Goal: Check status: Check status

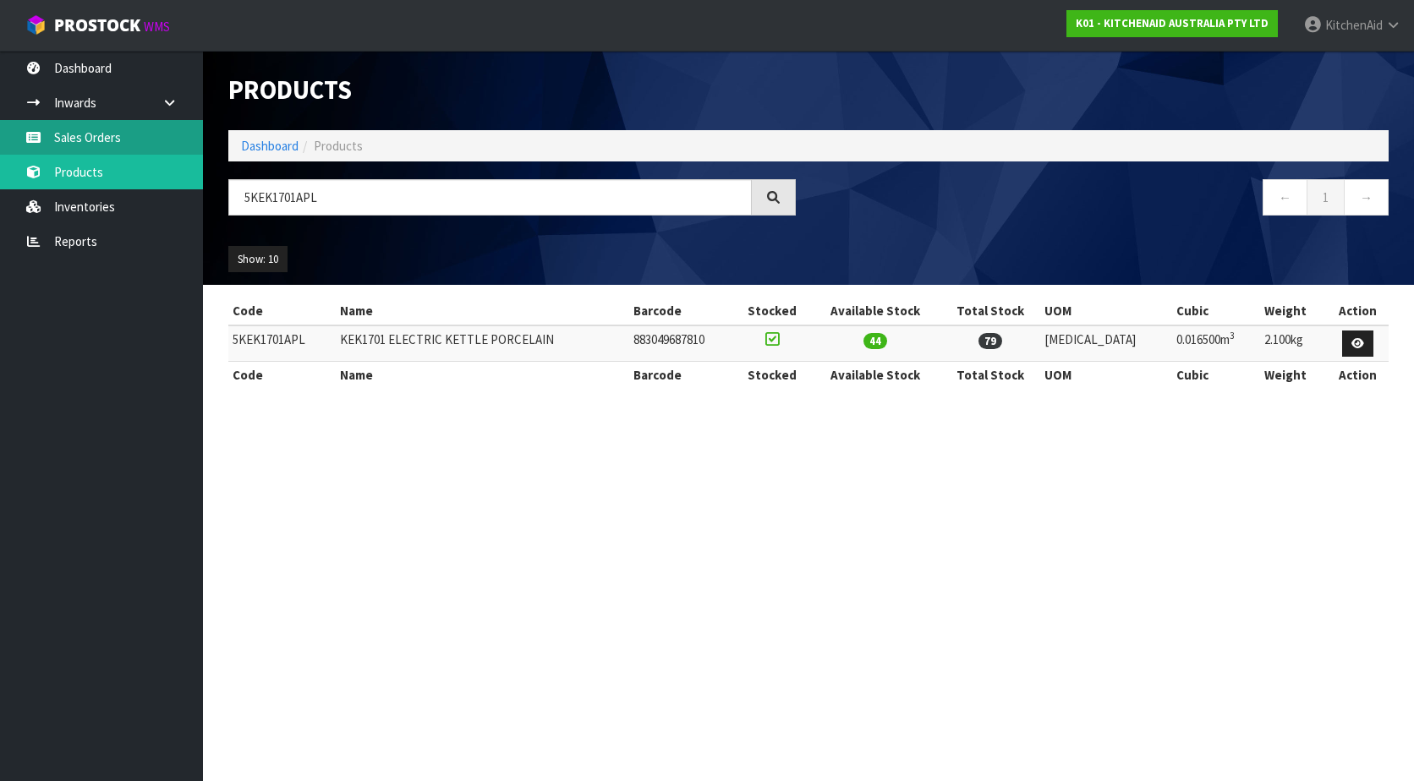
drag, startPoint x: 100, startPoint y: 132, endPoint x: 133, endPoint y: 147, distance: 36.3
click at [100, 132] on link "Sales Orders" at bounding box center [101, 137] width 203 height 35
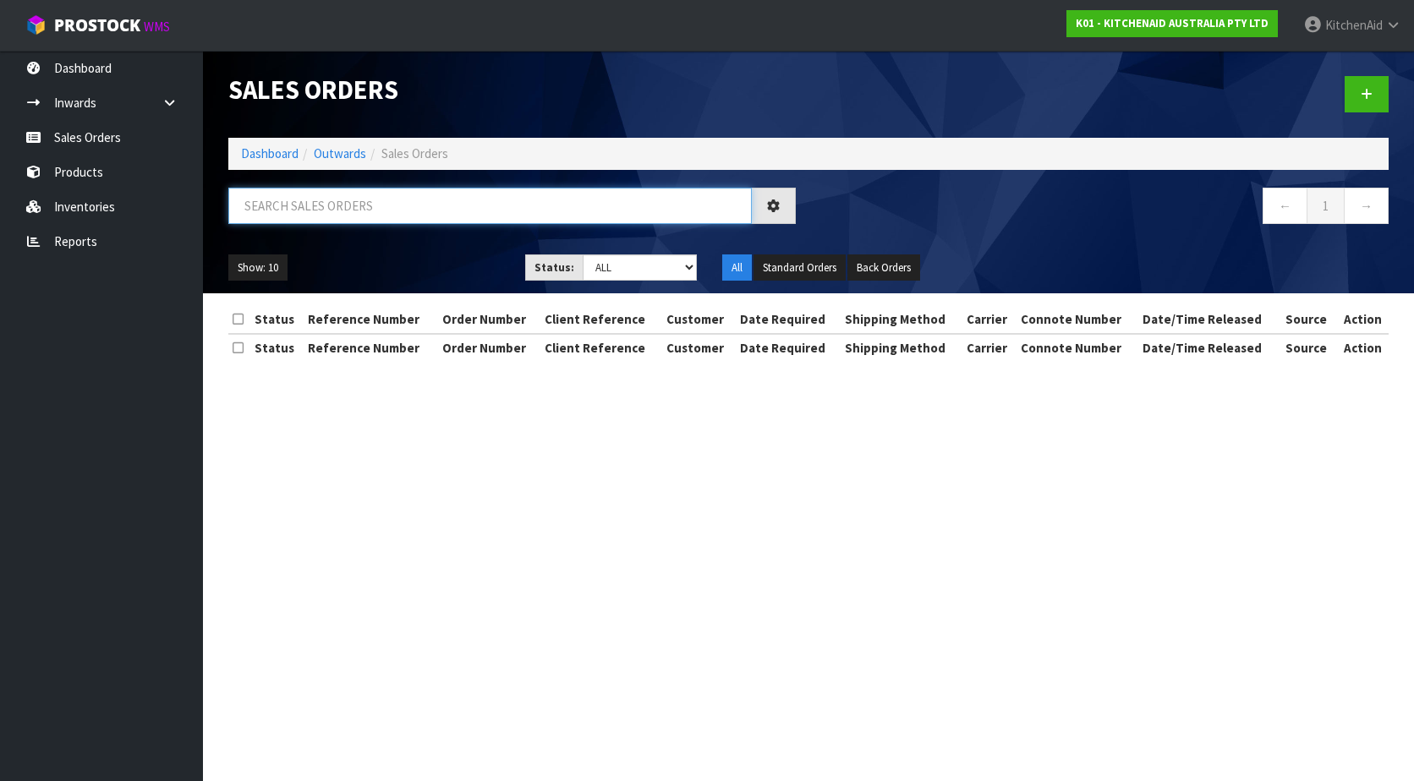
click at [359, 207] on input "text" at bounding box center [489, 206] width 523 height 36
paste input "64027309277547"
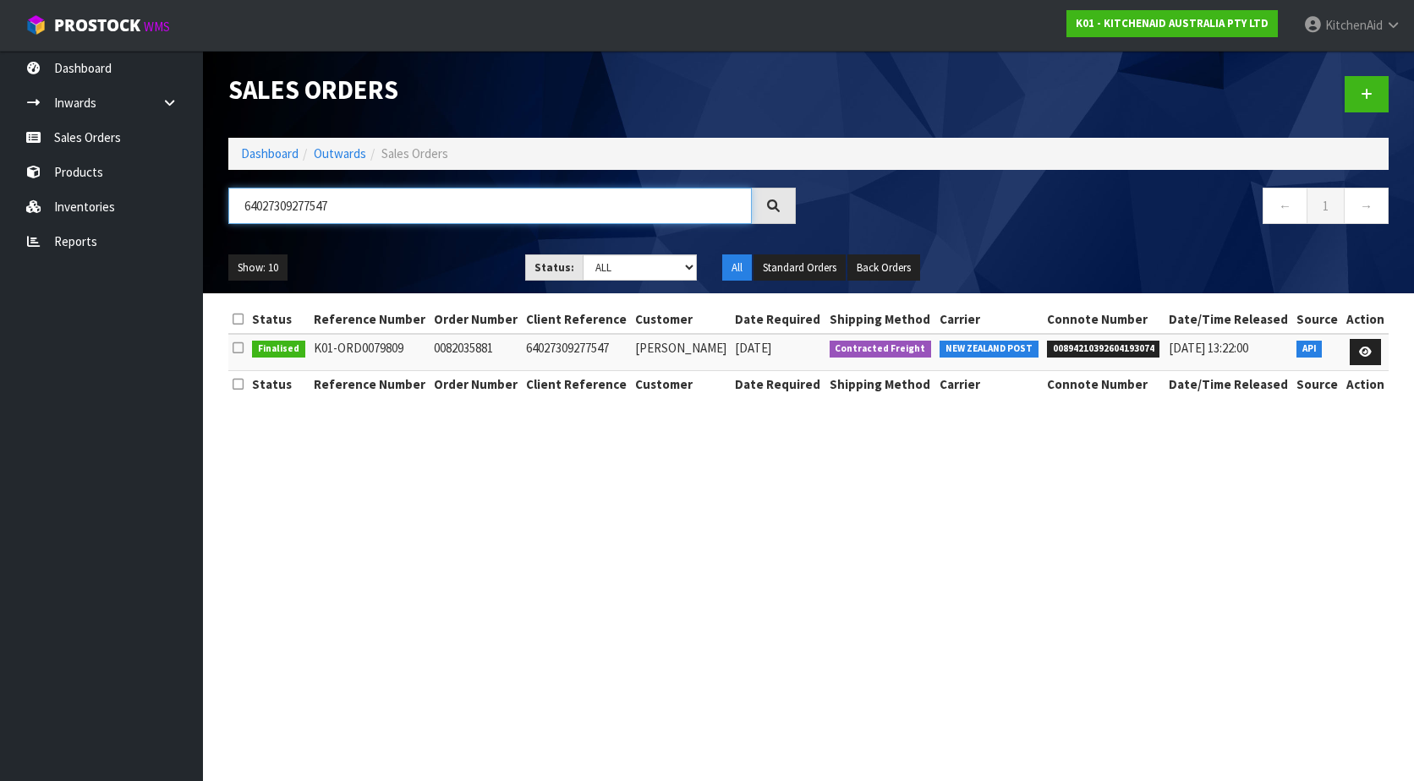
type input "64027309277547"
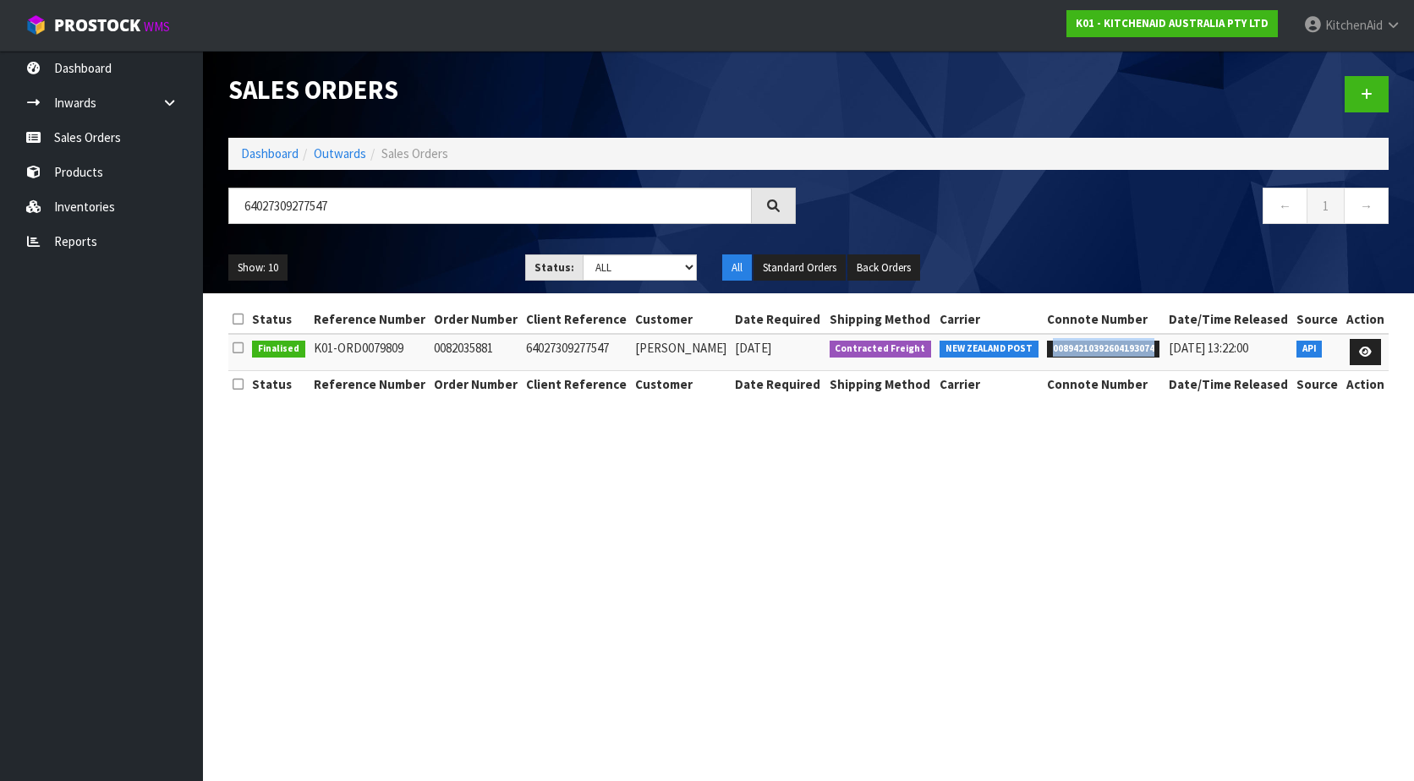
drag, startPoint x: 1149, startPoint y: 348, endPoint x: 1050, endPoint y: 364, distance: 100.4
click at [1050, 364] on td "00894210392604193074" at bounding box center [1104, 352] width 122 height 36
click at [1356, 348] on link at bounding box center [1365, 352] width 31 height 27
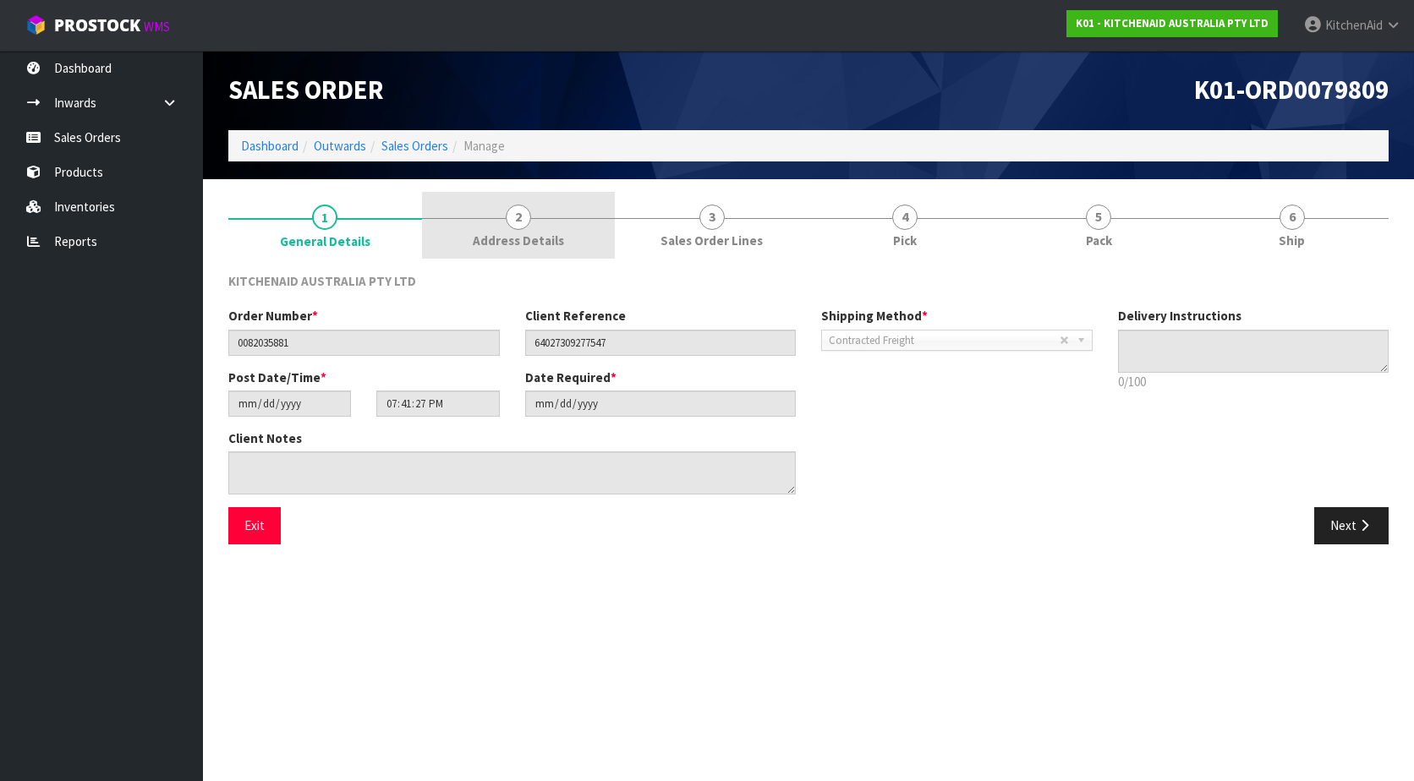
click at [533, 236] on span "Address Details" at bounding box center [518, 241] width 91 height 18
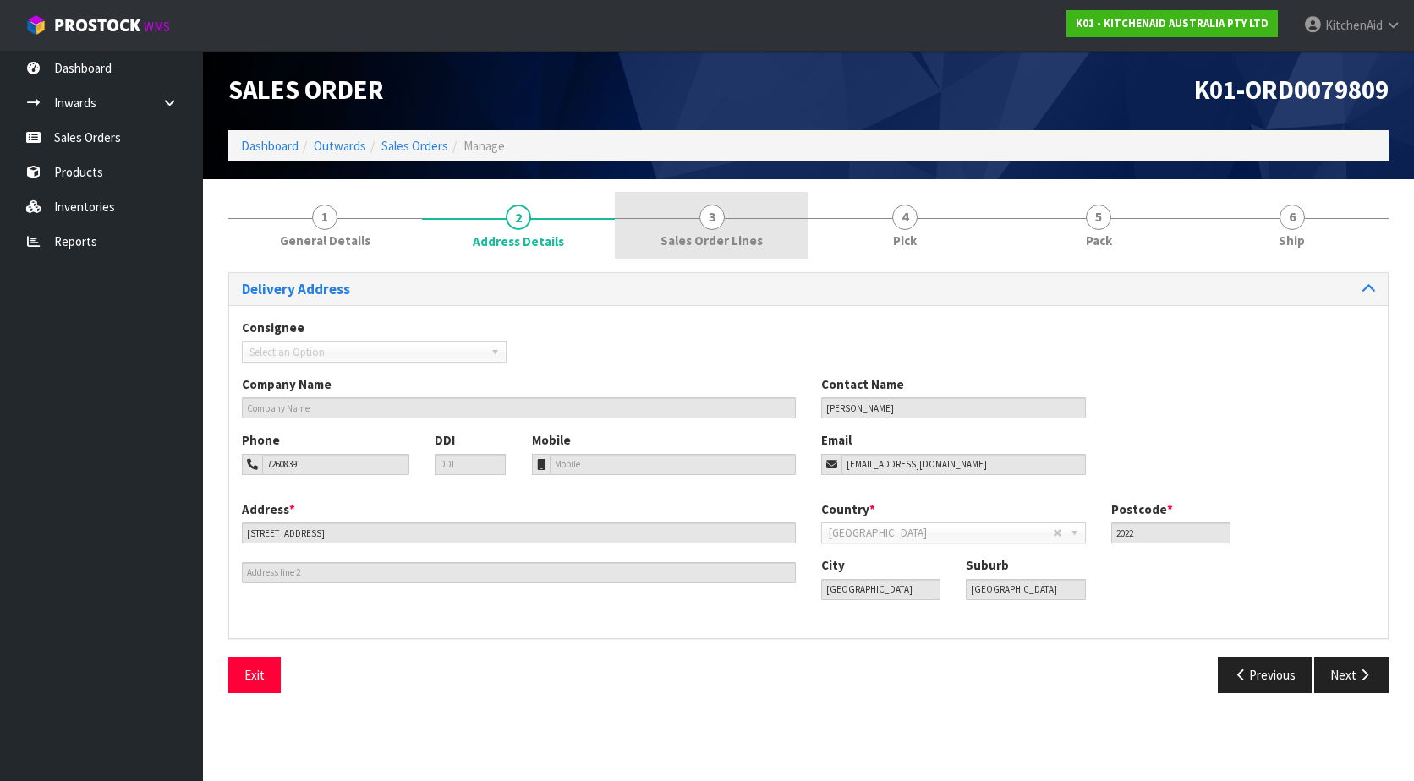
click at [725, 234] on span "Sales Order Lines" at bounding box center [711, 241] width 102 height 18
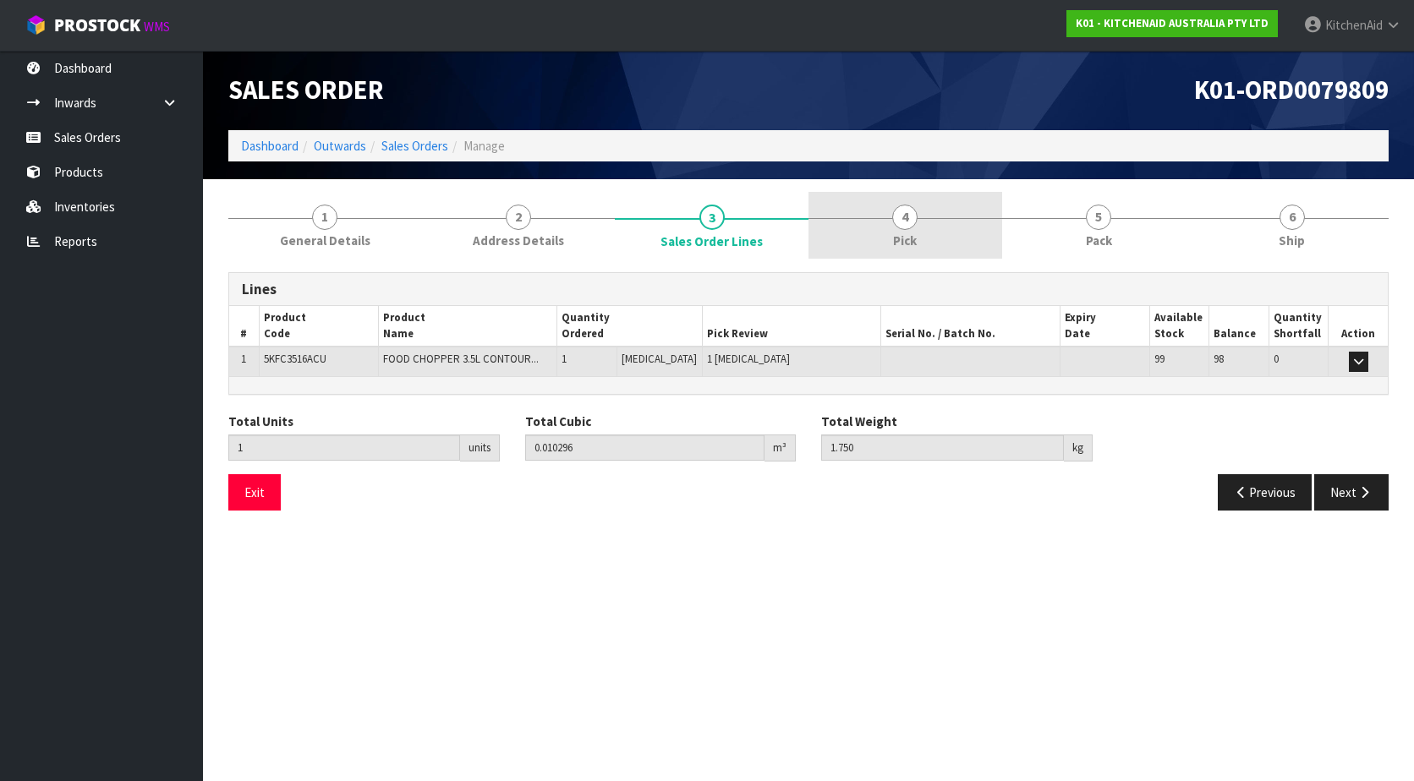
click at [961, 239] on link "4 Pick" at bounding box center [905, 225] width 194 height 67
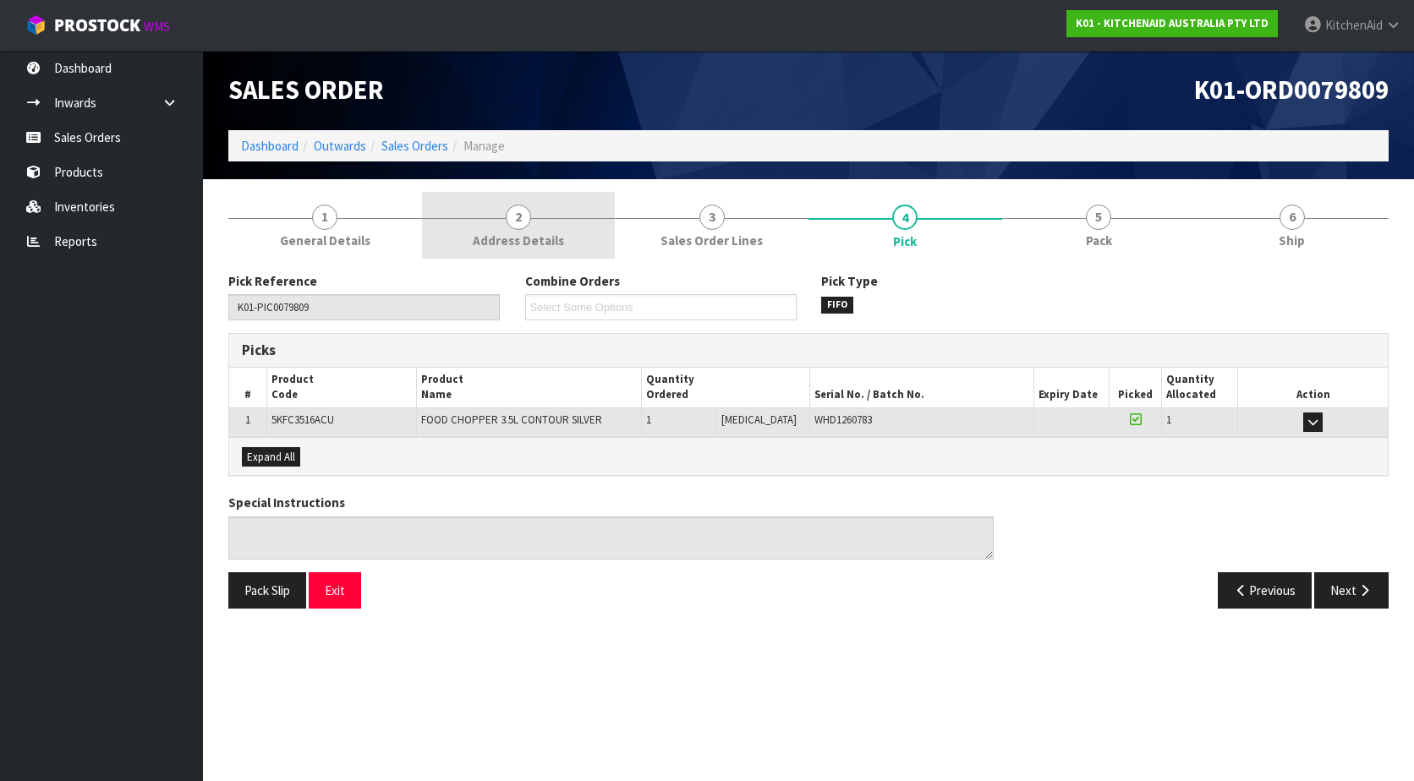
click at [550, 225] on link "2 Address Details" at bounding box center [519, 225] width 194 height 67
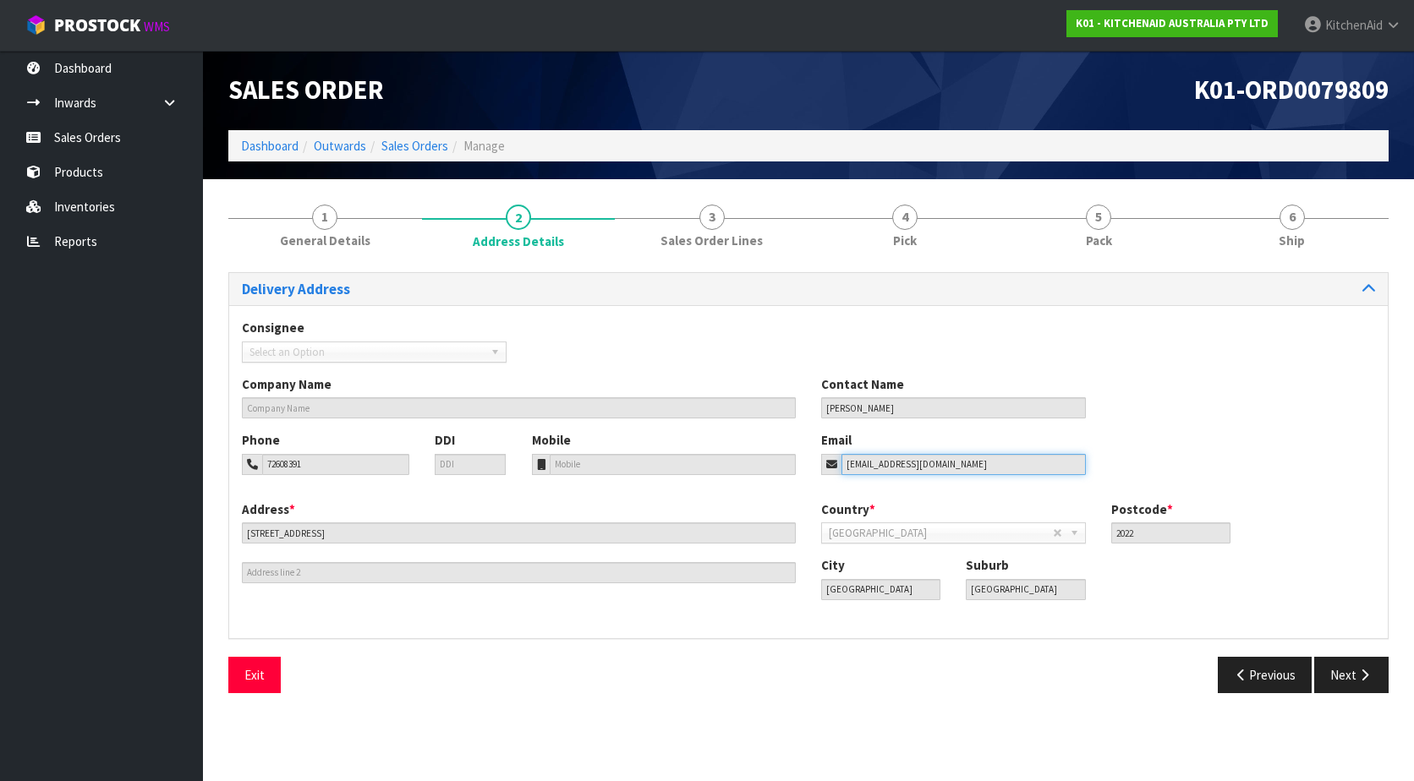
drag, startPoint x: 877, startPoint y: 469, endPoint x: 843, endPoint y: 469, distance: 33.8
click at [843, 469] on input "[EMAIL_ADDRESS][DOMAIN_NAME]" at bounding box center [963, 464] width 244 height 21
drag, startPoint x: 341, startPoint y: 463, endPoint x: 256, endPoint y: 456, distance: 84.8
click at [256, 456] on div "72608391" at bounding box center [325, 464] width 167 height 21
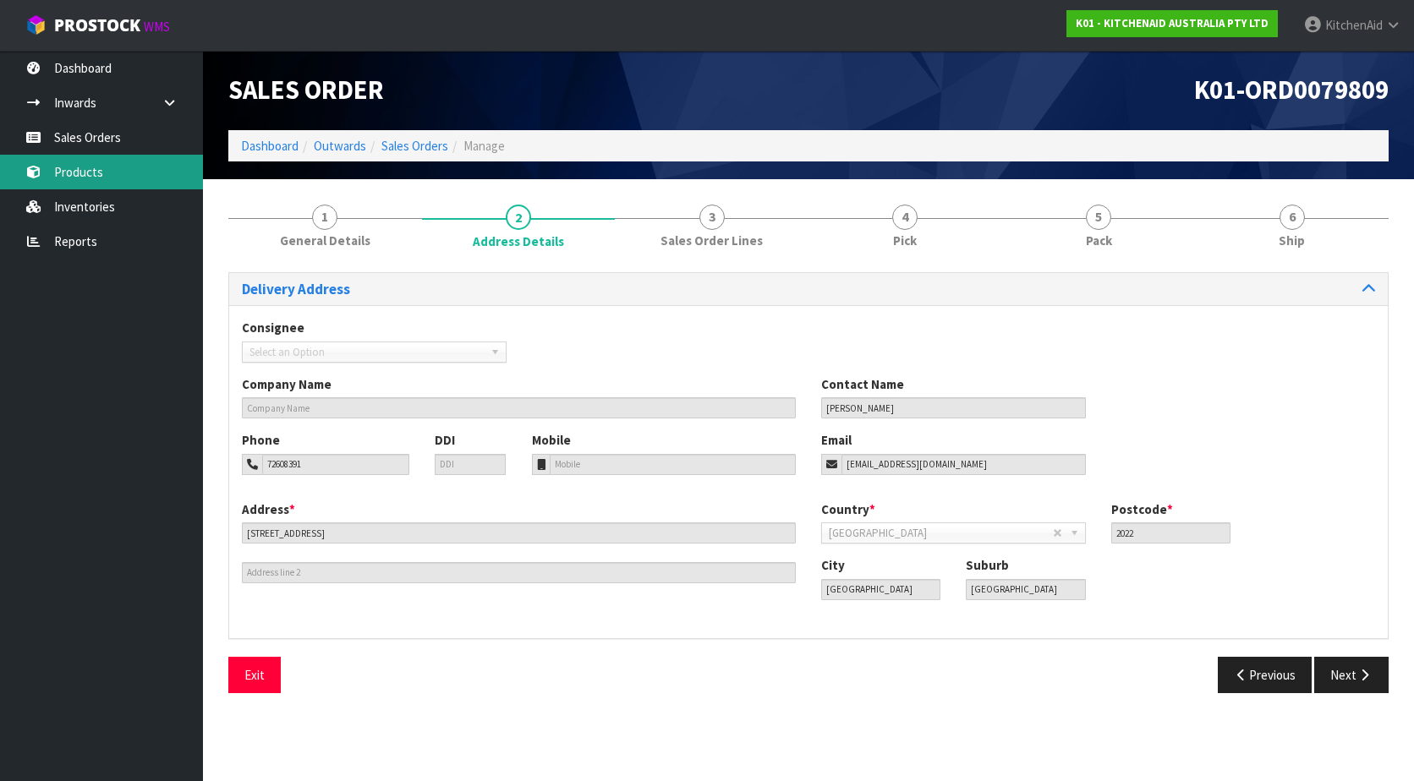
click at [135, 174] on link "Products" at bounding box center [101, 172] width 203 height 35
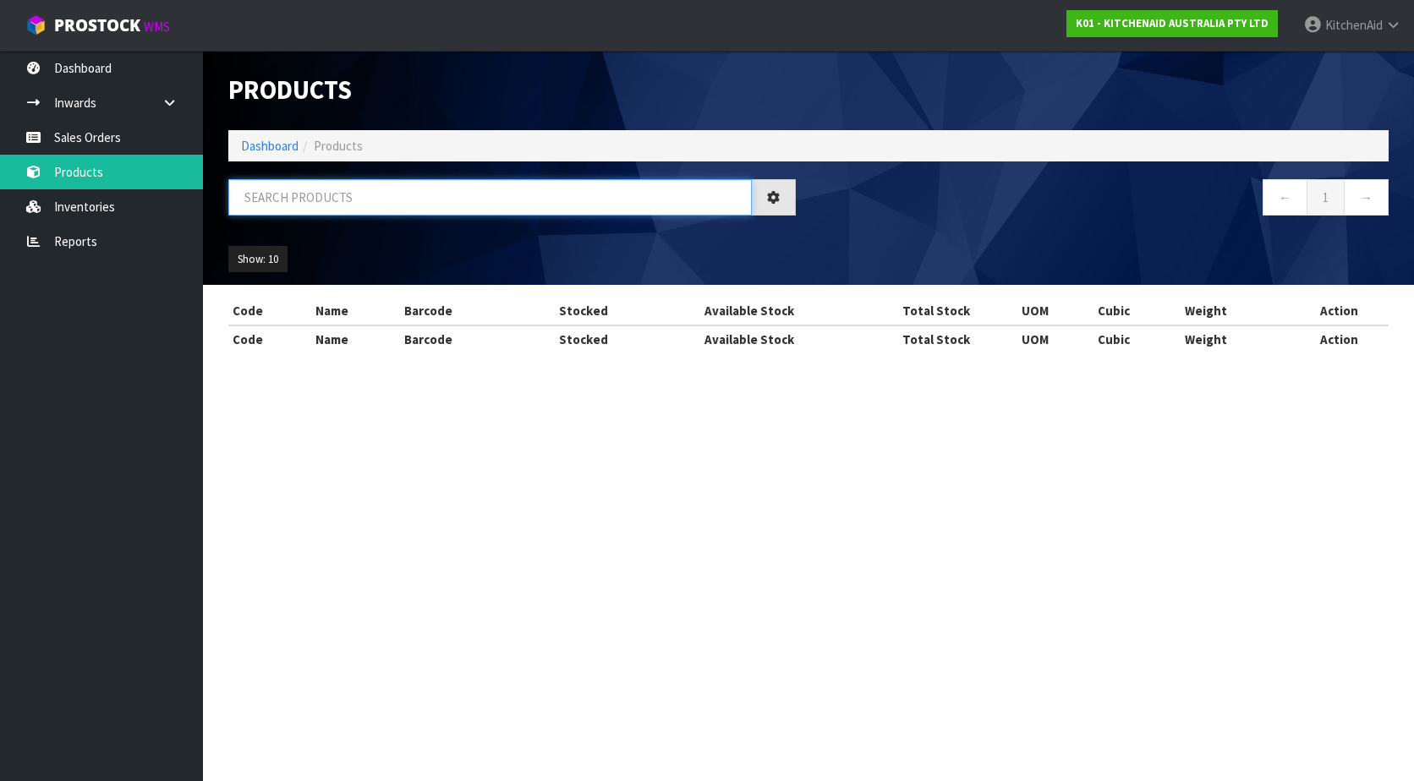
click at [392, 194] on input "text" at bounding box center [489, 197] width 523 height 36
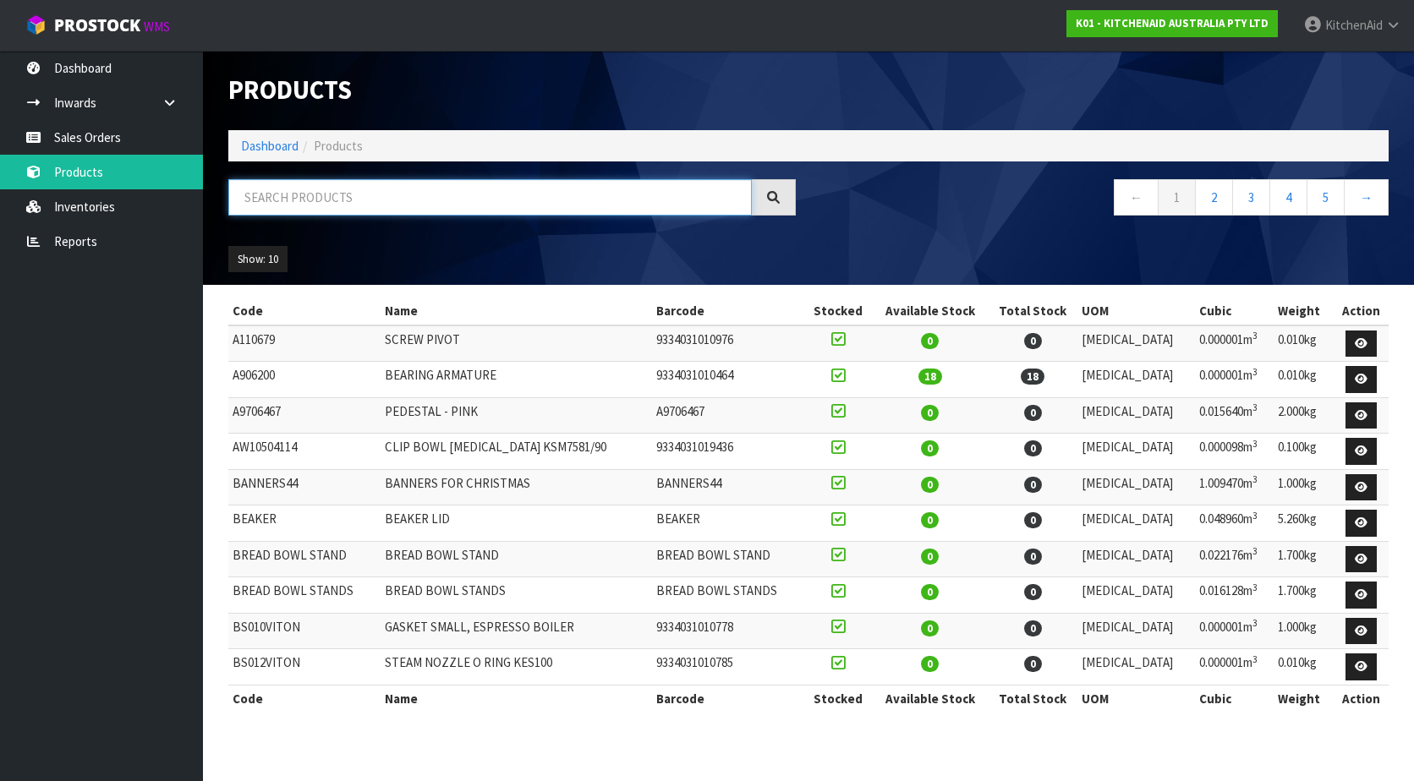
paste input "5KFC3516ACU"
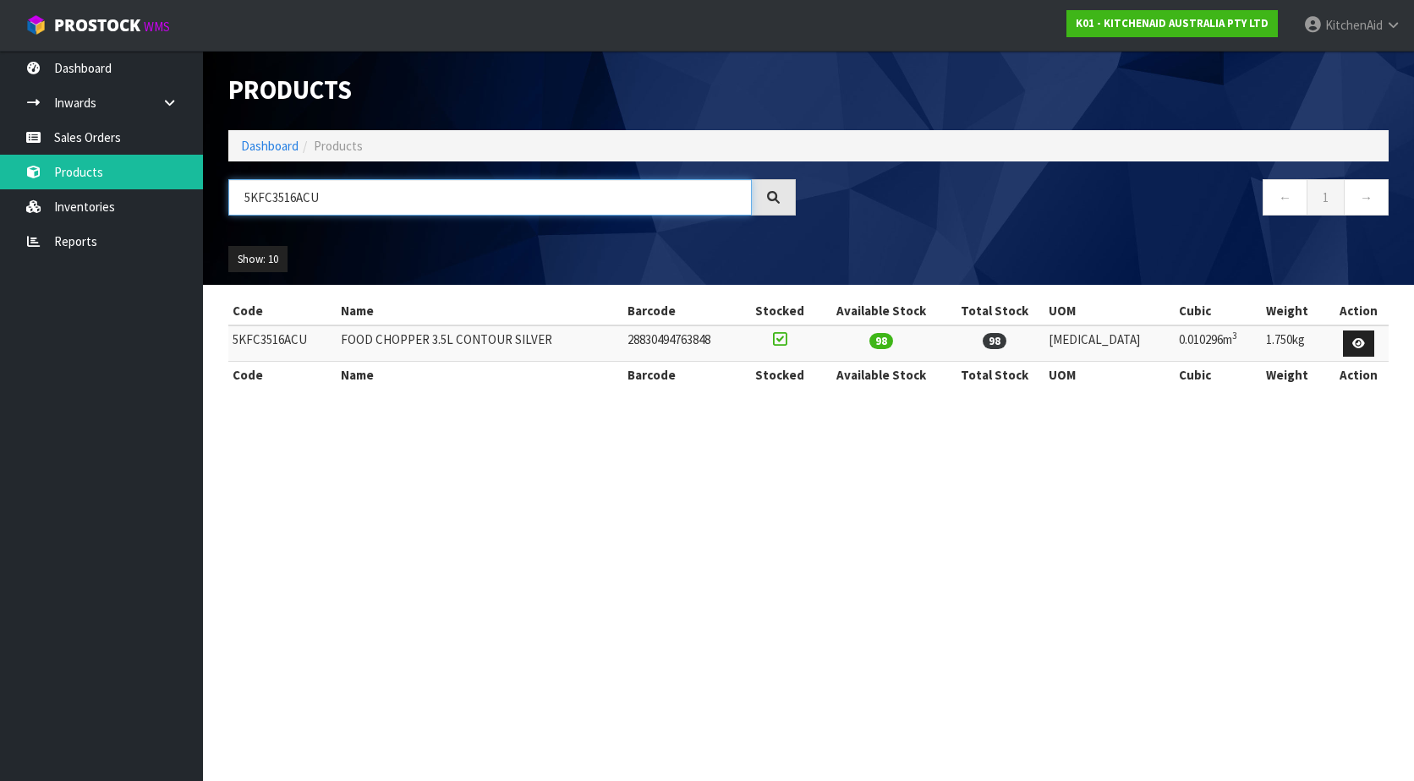
drag, startPoint x: 377, startPoint y: 210, endPoint x: 207, endPoint y: 205, distance: 170.0
click at [207, 205] on header "Products Import Products Drop file here to import csv template Dashboard Produc…" at bounding box center [808, 168] width 1211 height 234
paste input "P0921"
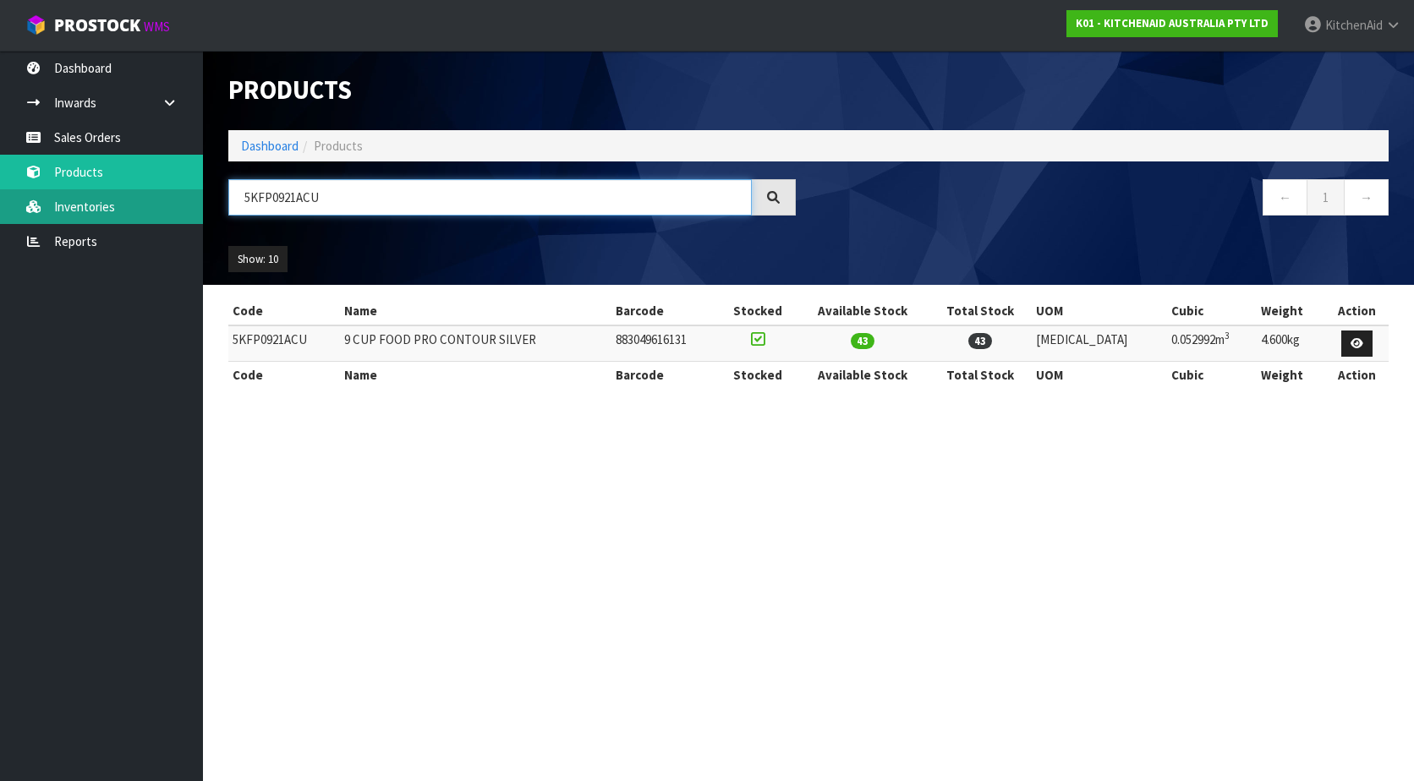
drag, startPoint x: 323, startPoint y: 196, endPoint x: 128, endPoint y: 200, distance: 195.4
click at [128, 200] on body "Toggle navigation ProStock WMS K01 - KITCHENAID AUSTRALIA PTY LTD [GEOGRAPHIC_D…" at bounding box center [707, 390] width 1414 height 781
paste input "W11239488"
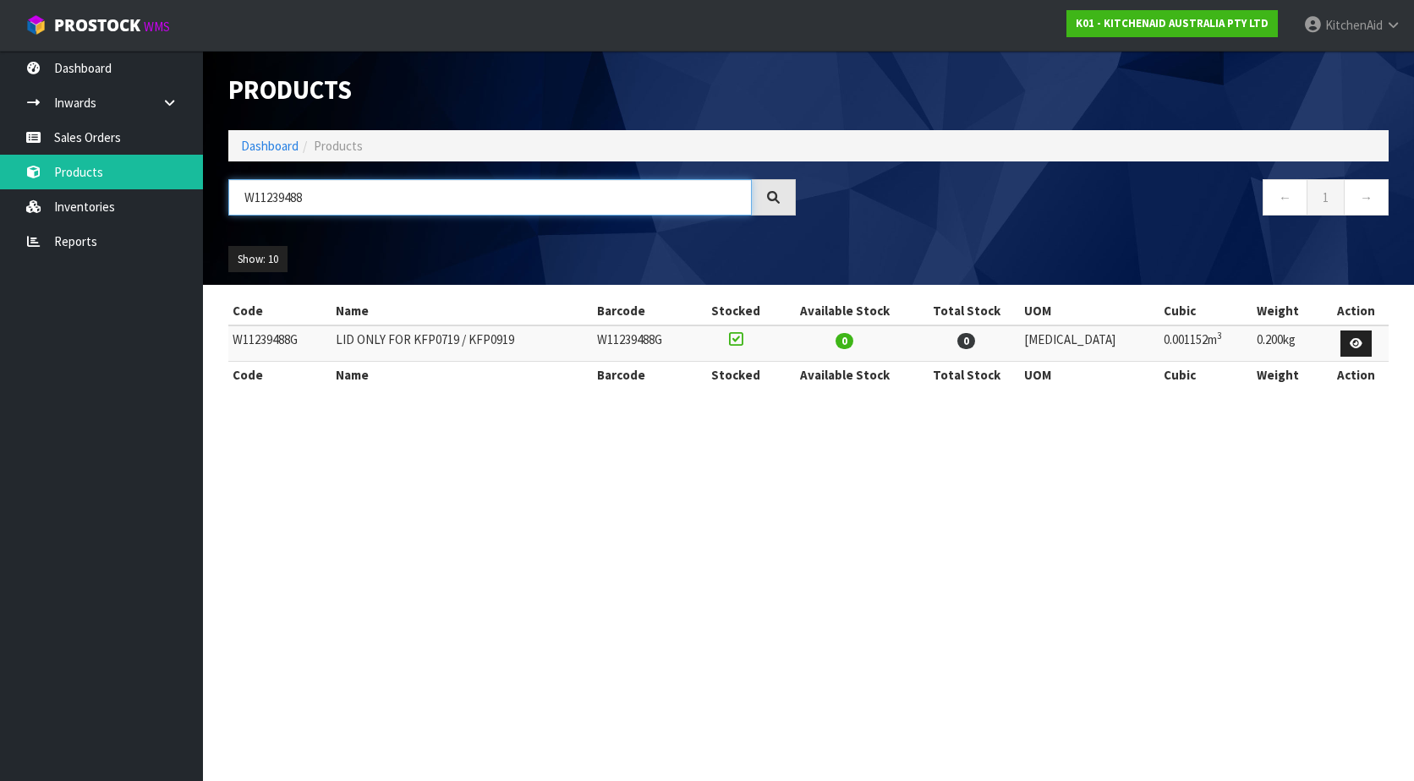
type input "W11239488"
